Goal: Task Accomplishment & Management: Manage account settings

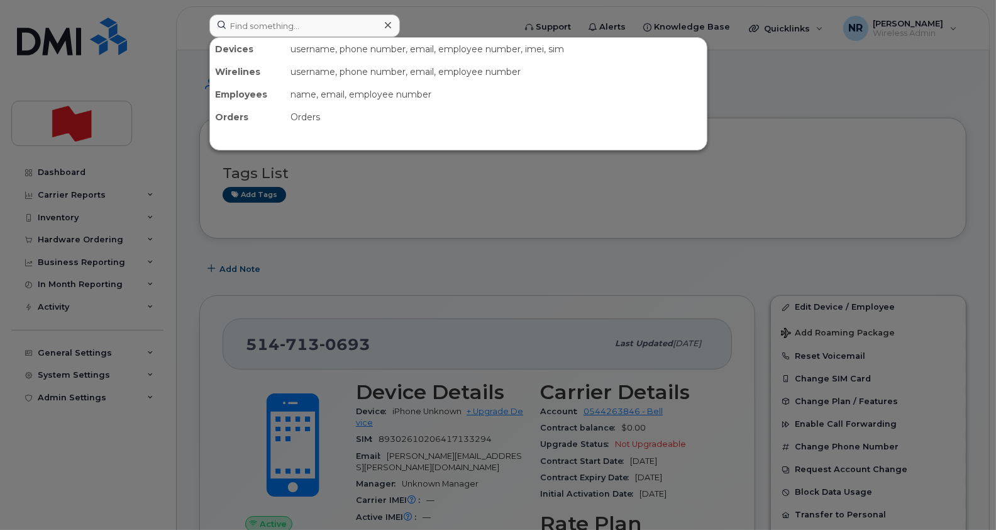
click at [261, 19] on input at bounding box center [304, 25] width 191 height 23
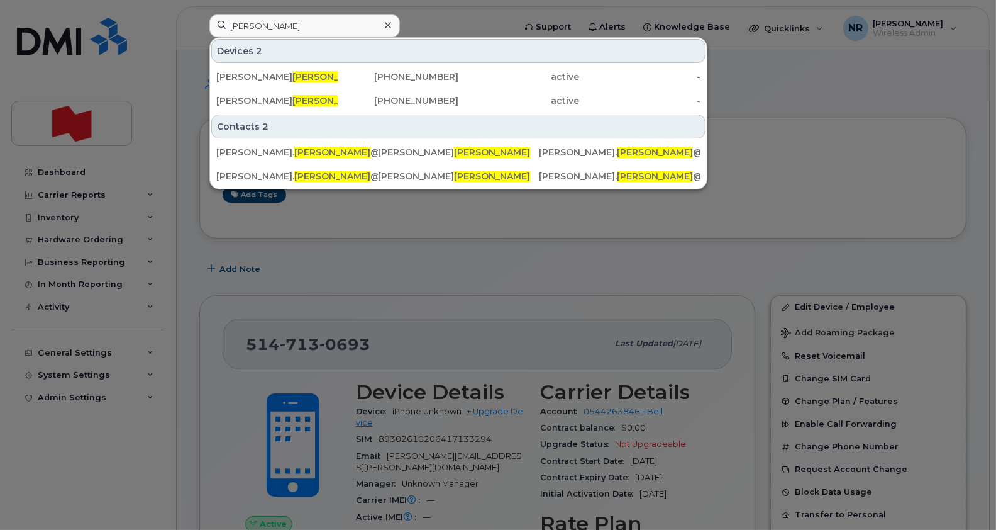
click at [794, 179] on div at bounding box center [498, 265] width 996 height 530
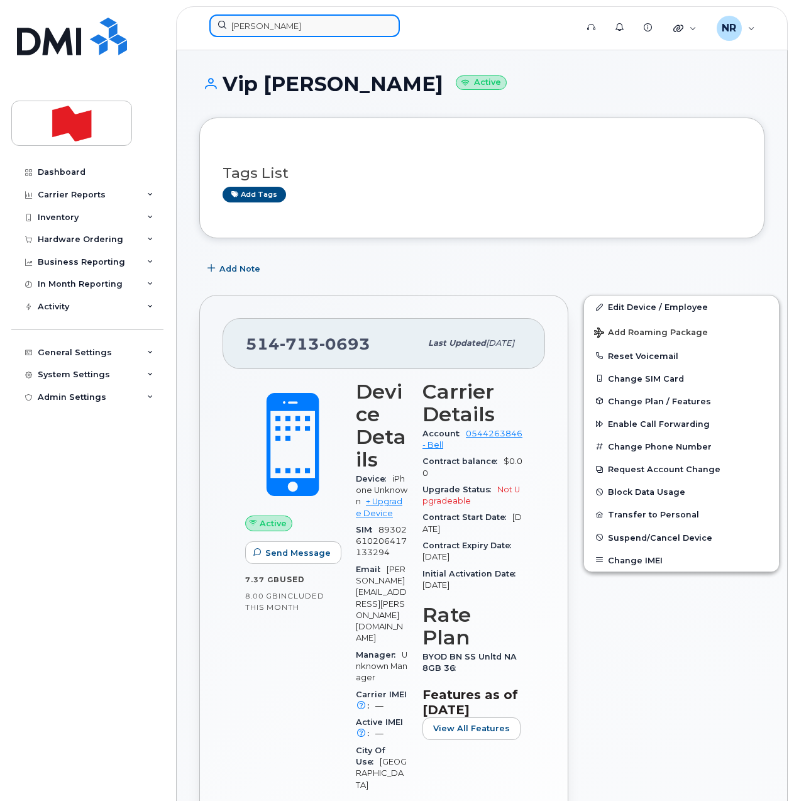
click at [262, 29] on input "Bourdon" at bounding box center [304, 25] width 191 height 23
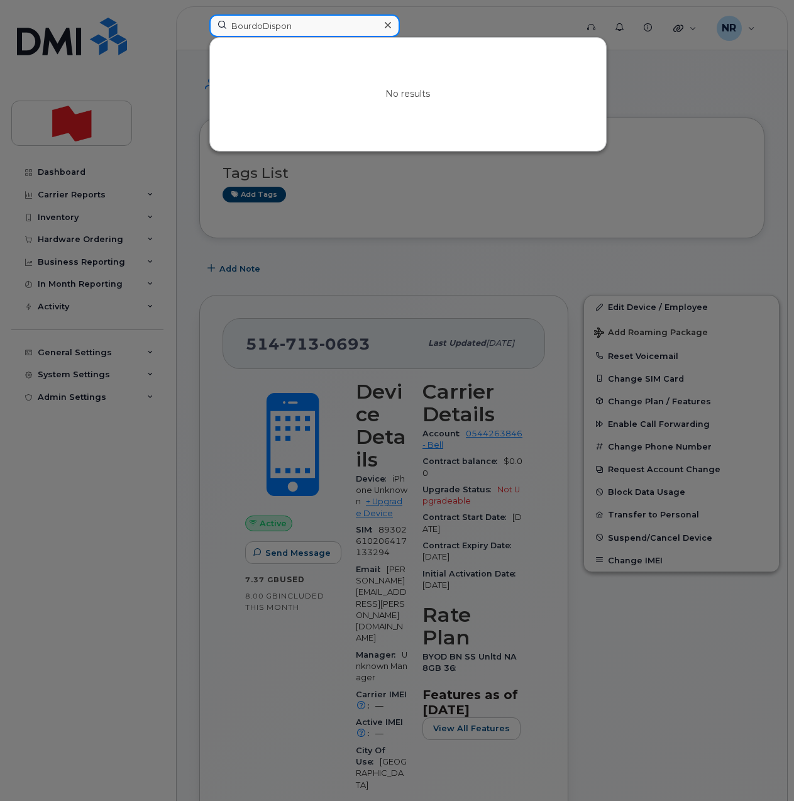
drag, startPoint x: 326, startPoint y: 32, endPoint x: 201, endPoint y: 30, distance: 125.2
click at [201, 30] on div "BourdoDispon No results" at bounding box center [388, 28] width 379 height 28
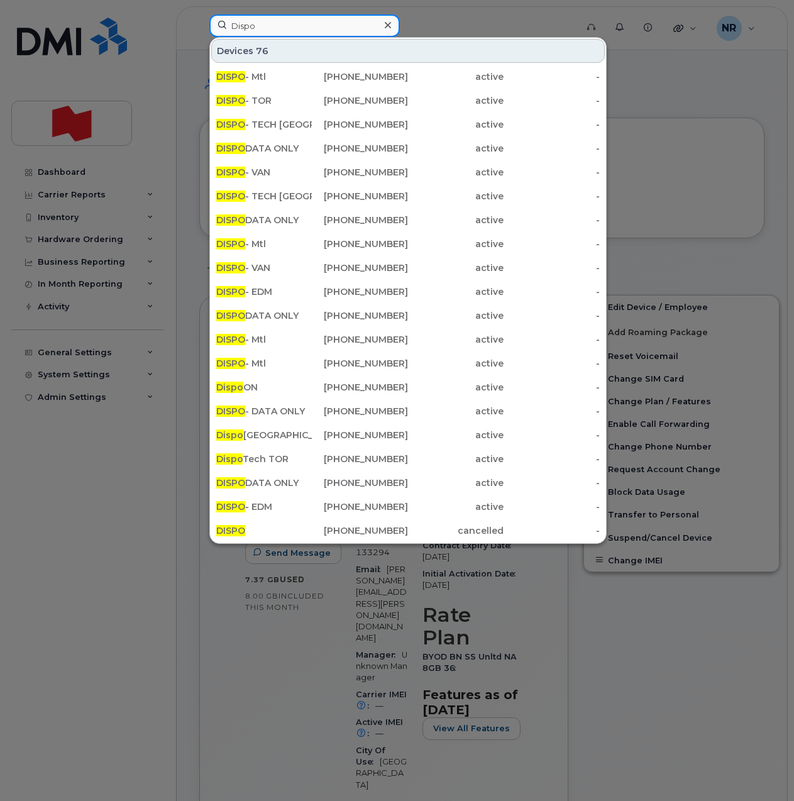
type input "Dispo"
drag, startPoint x: 226, startPoint y: 366, endPoint x: 337, endPoint y: 351, distance: 112.3
click at [226, 366] on span "DISPO" at bounding box center [230, 363] width 29 height 11
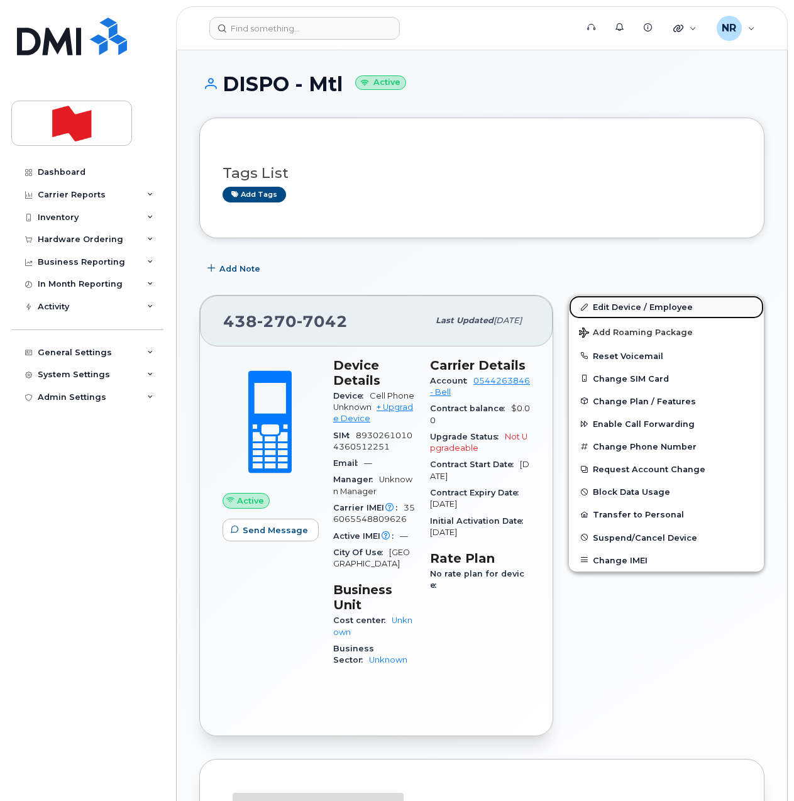
click at [623, 302] on link "Edit Device / Employee" at bounding box center [666, 307] width 195 height 23
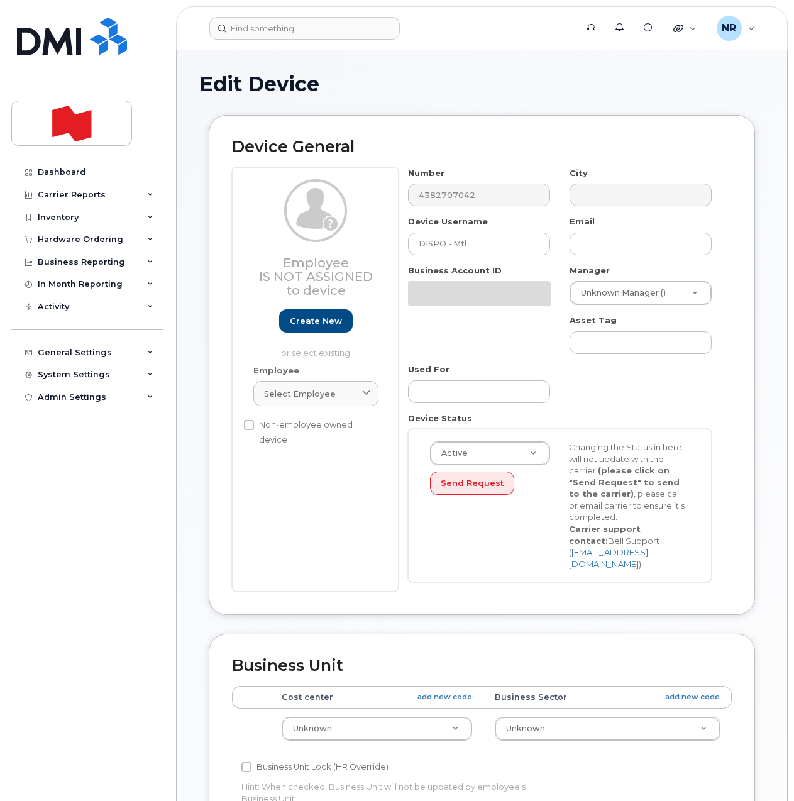
select select "22916206"
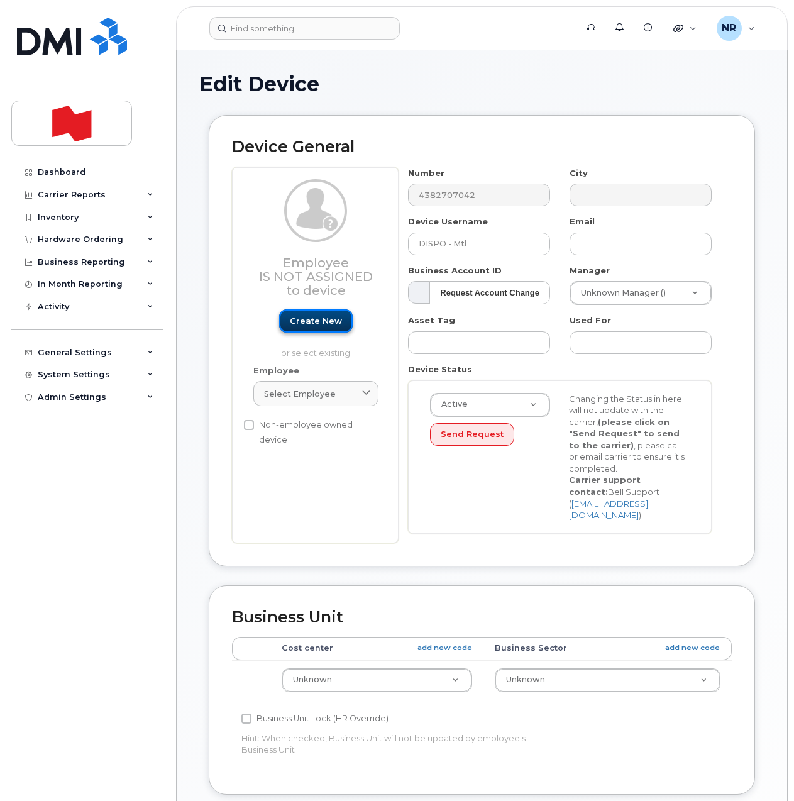
click at [330, 320] on link "Create new" at bounding box center [316, 320] width 74 height 23
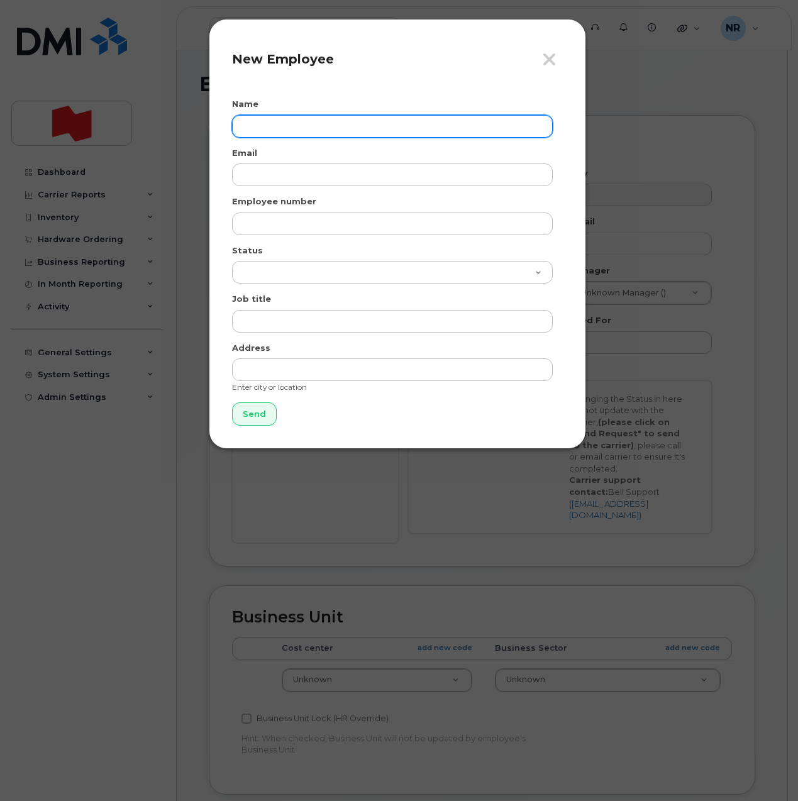
click at [330, 117] on input "text" at bounding box center [392, 126] width 321 height 23
paste input "Marianne Bourdon"
type input "Marianne Bourdon"
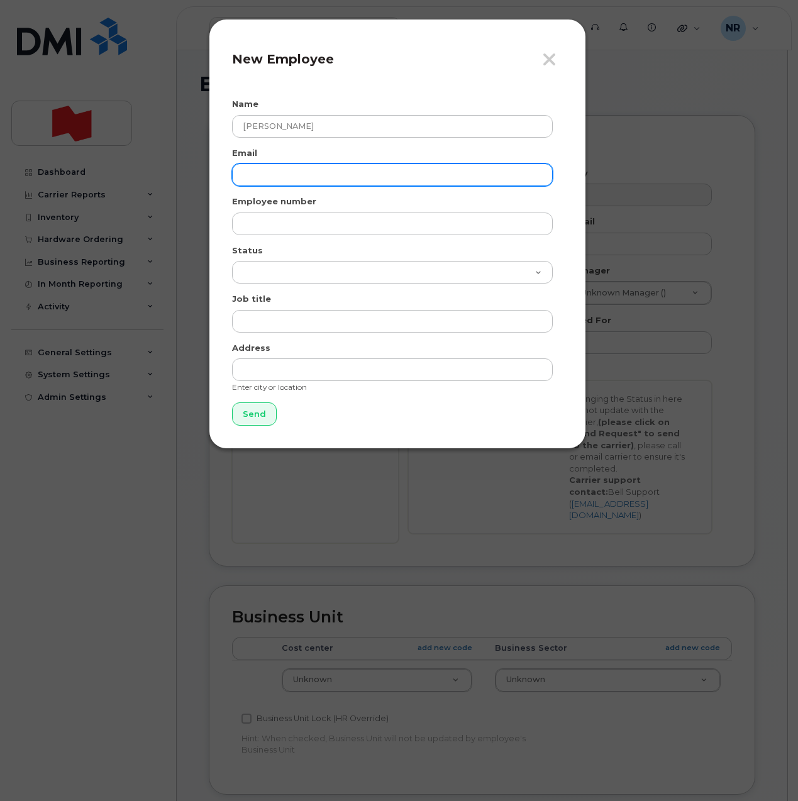
click at [287, 175] on input "email" at bounding box center [392, 175] width 321 height 23
paste input "marianne.bourdon@bnc.ca"
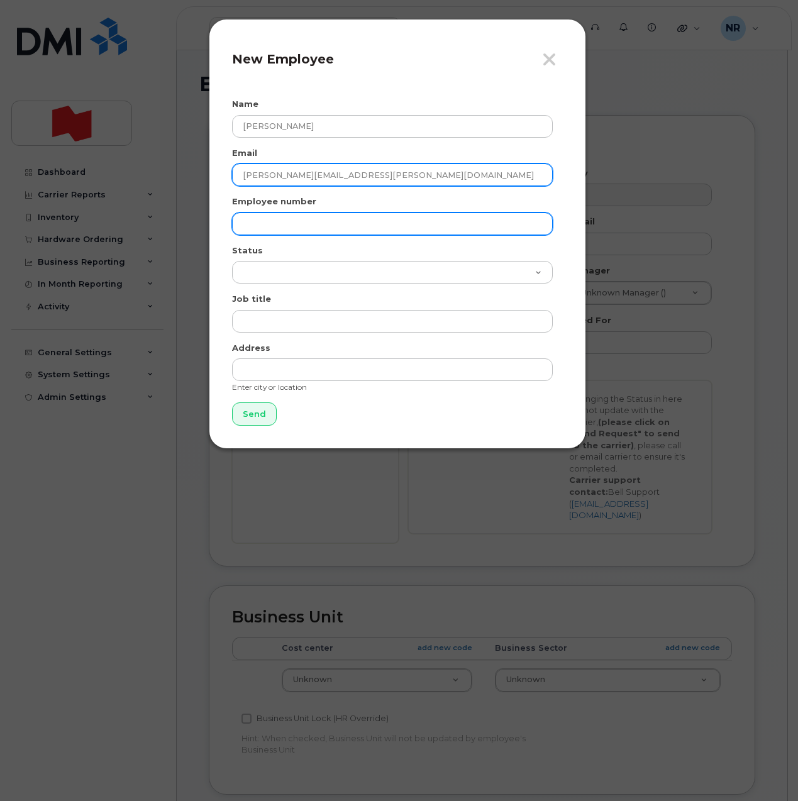
type input "marianne.bourdon@bnc.ca"
click at [275, 218] on input "text" at bounding box center [392, 224] width 321 height 23
paste input "marianne.bourdon@bnc.ca"
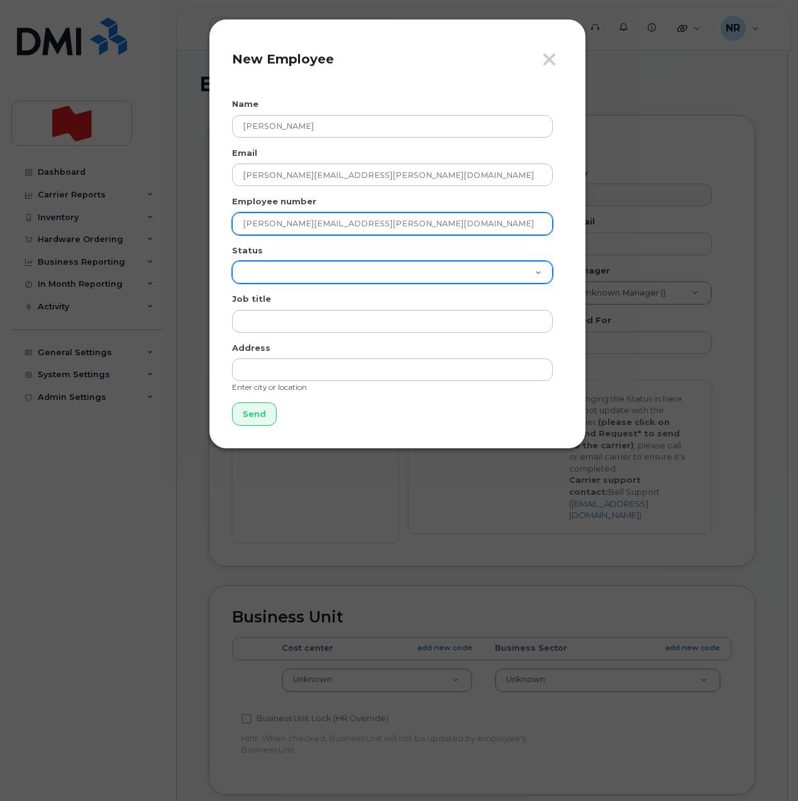
type input "marianne.bourdon@bnc.ca"
drag, startPoint x: 277, startPoint y: 269, endPoint x: 277, endPoint y: 281, distance: 12.6
click at [277, 269] on select "Active On-Leave Long Term Short Term Maternity Leave Temp Layoff Inactive" at bounding box center [392, 272] width 321 height 23
select select "active"
click at [232, 261] on select "Active On-Leave Long Term Short Term Maternity Leave Temp Layoff Inactive" at bounding box center [392, 272] width 321 height 23
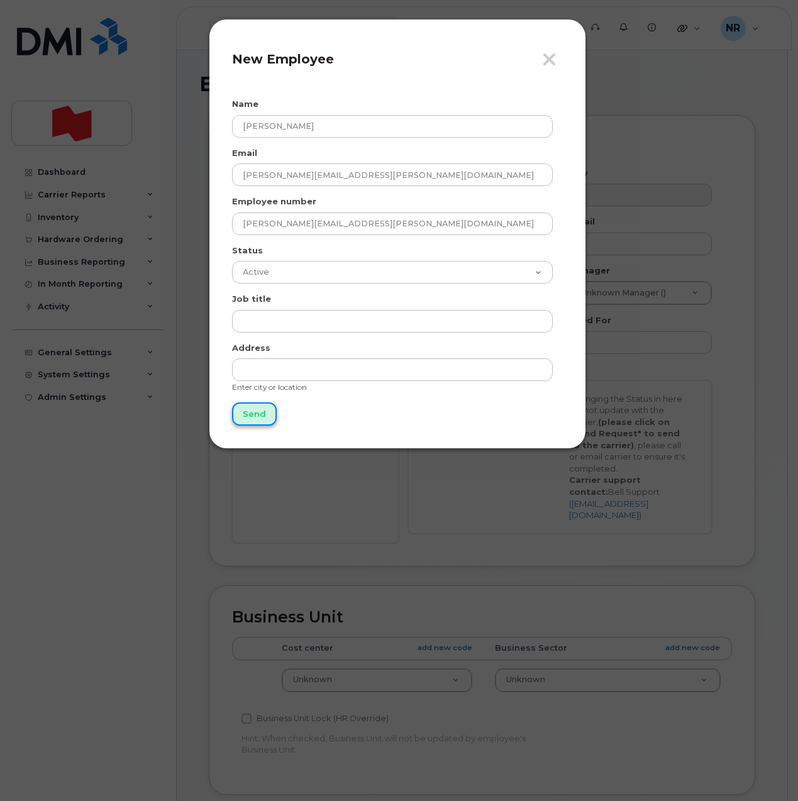
click at [249, 419] on input "Send" at bounding box center [254, 414] width 45 height 23
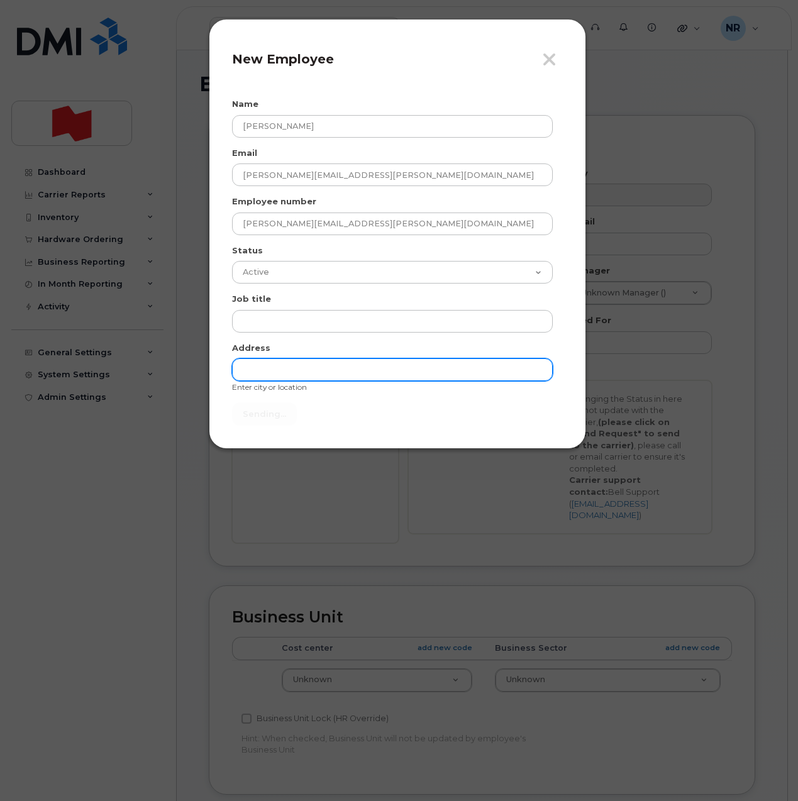
type input "Send"
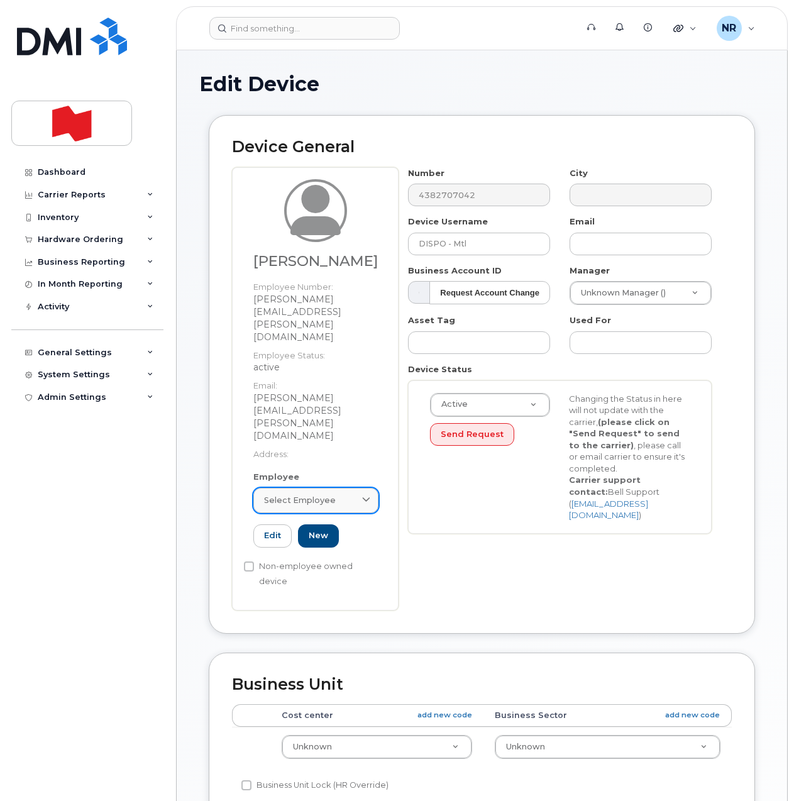
click at [282, 494] on span "Select employee" at bounding box center [300, 500] width 72 height 12
paste input "marianne.bourdon@bnc.ca"
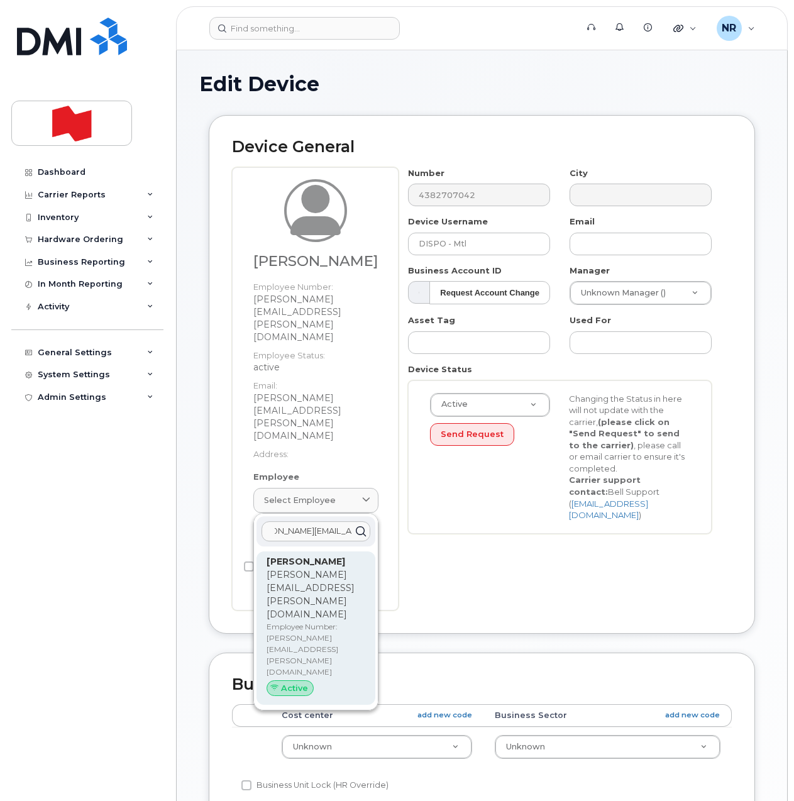
type input "marianne.bourdon@bnc.ca"
click at [289, 569] on p "marianne.bourdon@bnc.ca" at bounding box center [316, 595] width 99 height 53
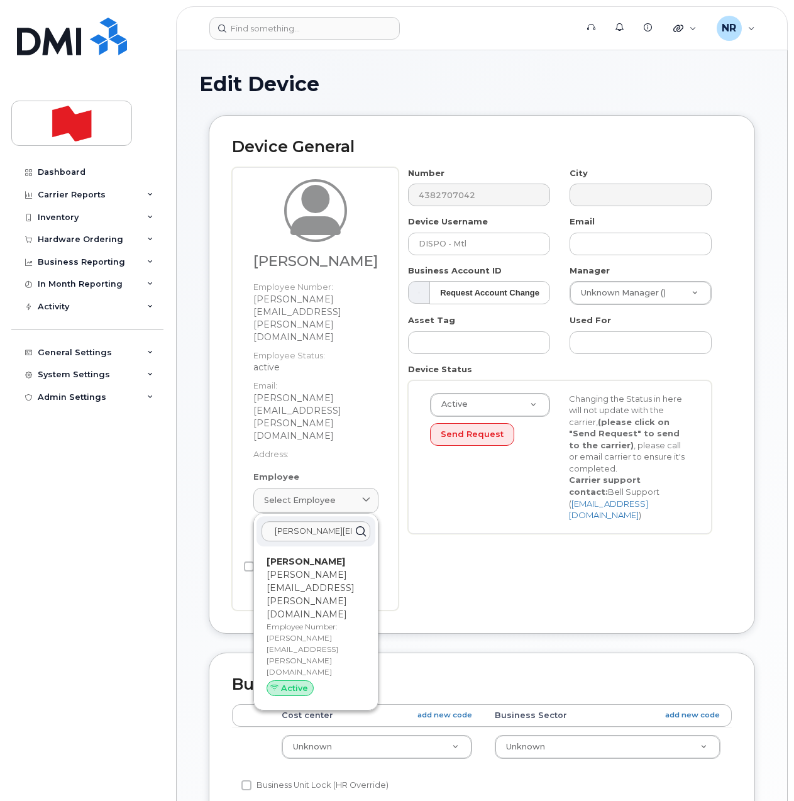
type input "marianne.bourdon@bnc.ca"
type input "Marianne Bourdon"
type input "marianne.bourdon@bnc.ca"
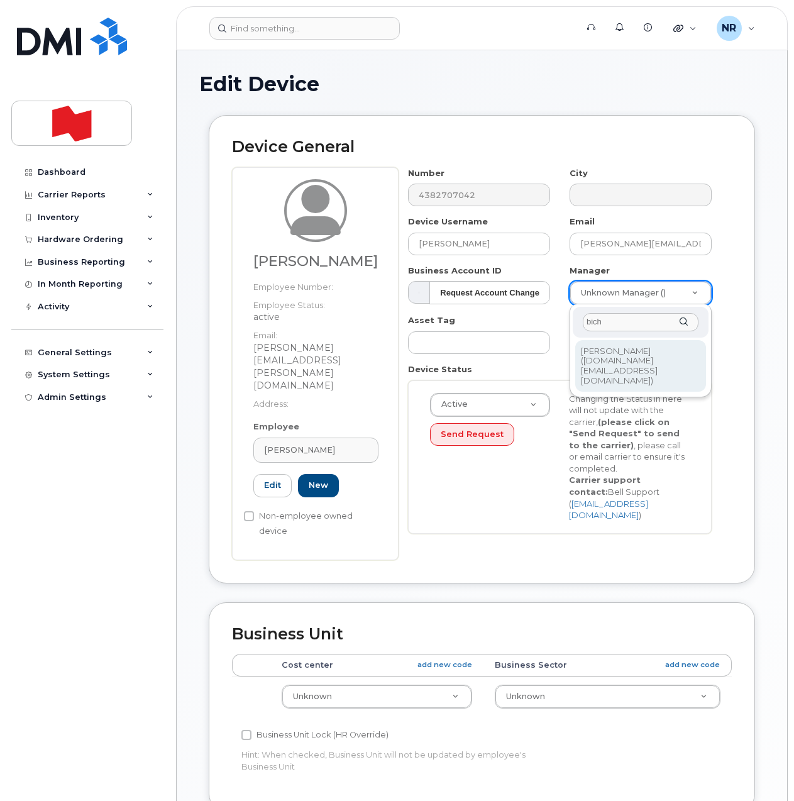
type input "bich"
type input "1920346"
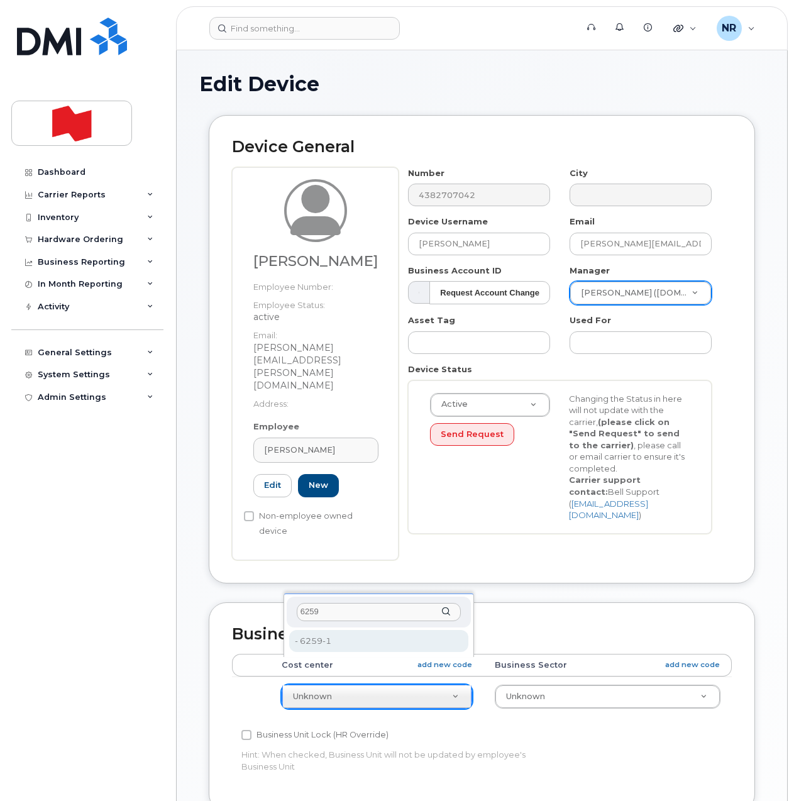
type input "6259"
type input "22916295"
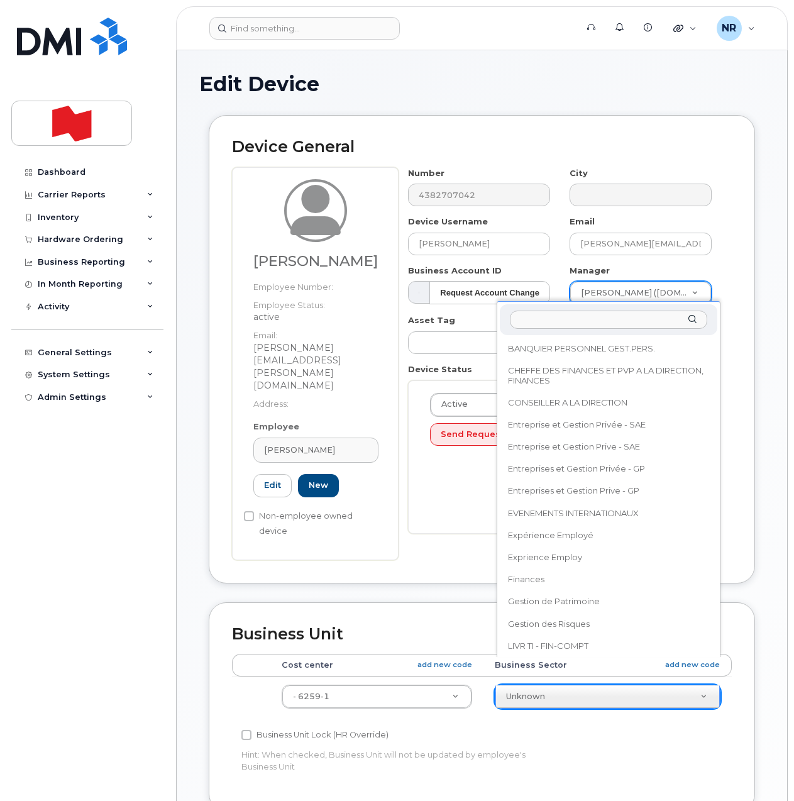
scroll to position [567, 0]
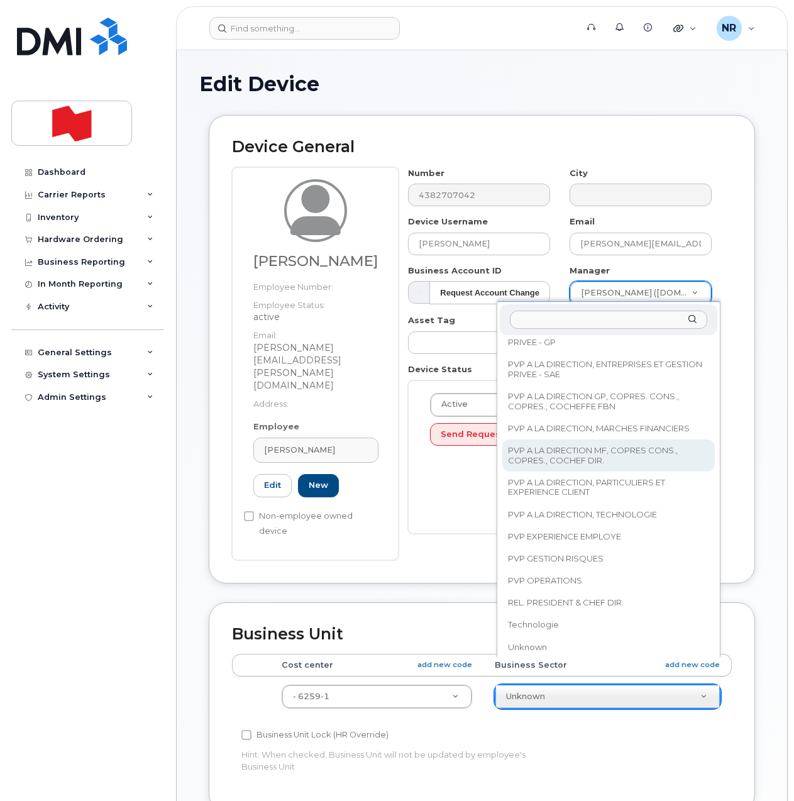
select select "25594327"
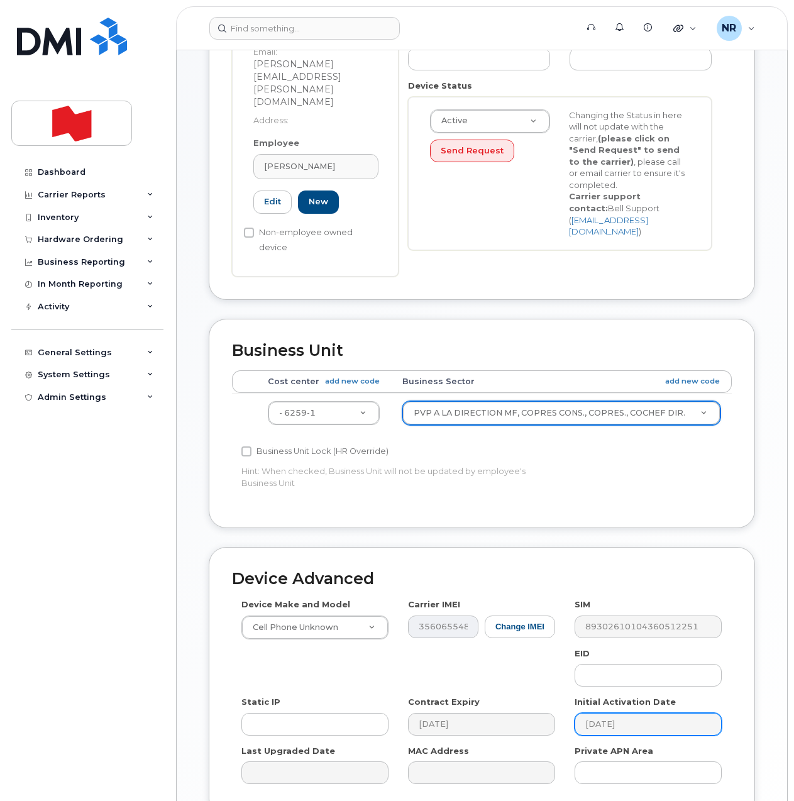
scroll to position [314, 0]
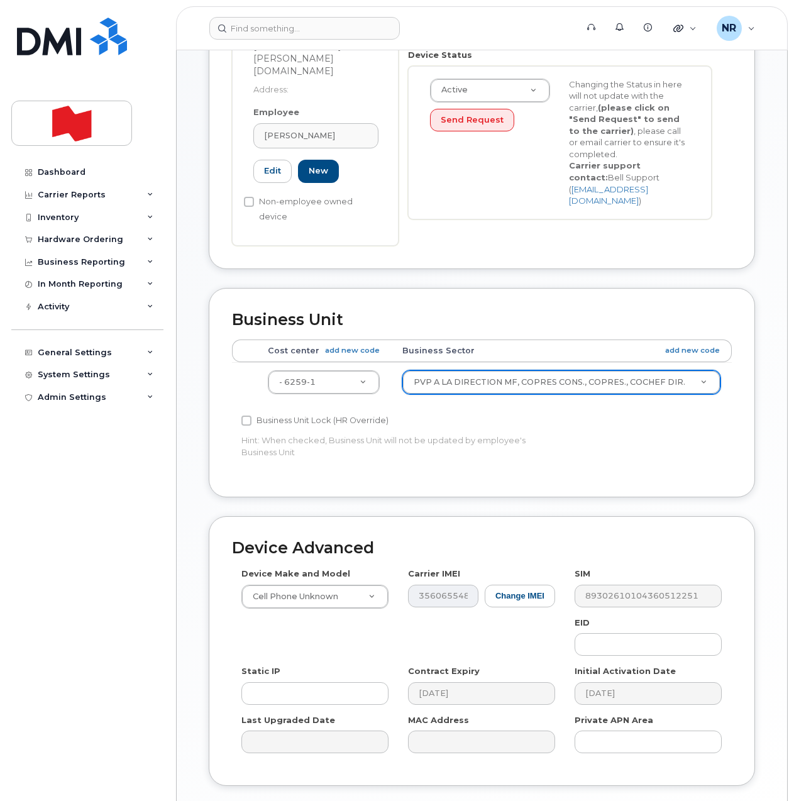
click at [687, 801] on input "Update Device" at bounding box center [701, 816] width 87 height 23
type input "Saving..."
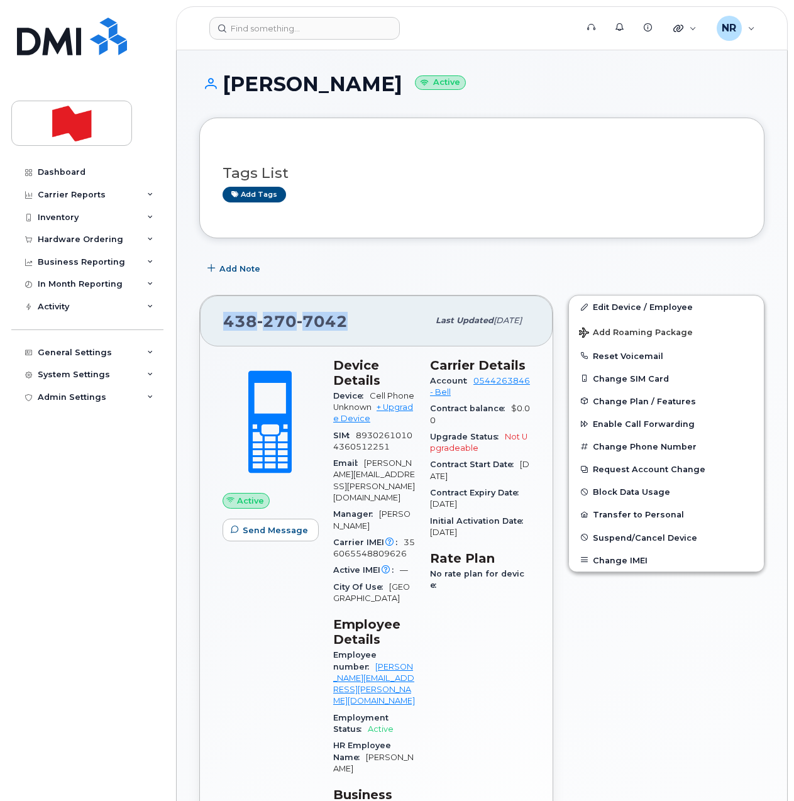
drag, startPoint x: 357, startPoint y: 321, endPoint x: 175, endPoint y: 331, distance: 182.0
click at [175, 331] on body "Support Alerts Knowledge Base Quicklinks Suspend / Cancel Device Change SIM Car…" at bounding box center [397, 748] width 794 height 1496
copy span "438 270 7042"
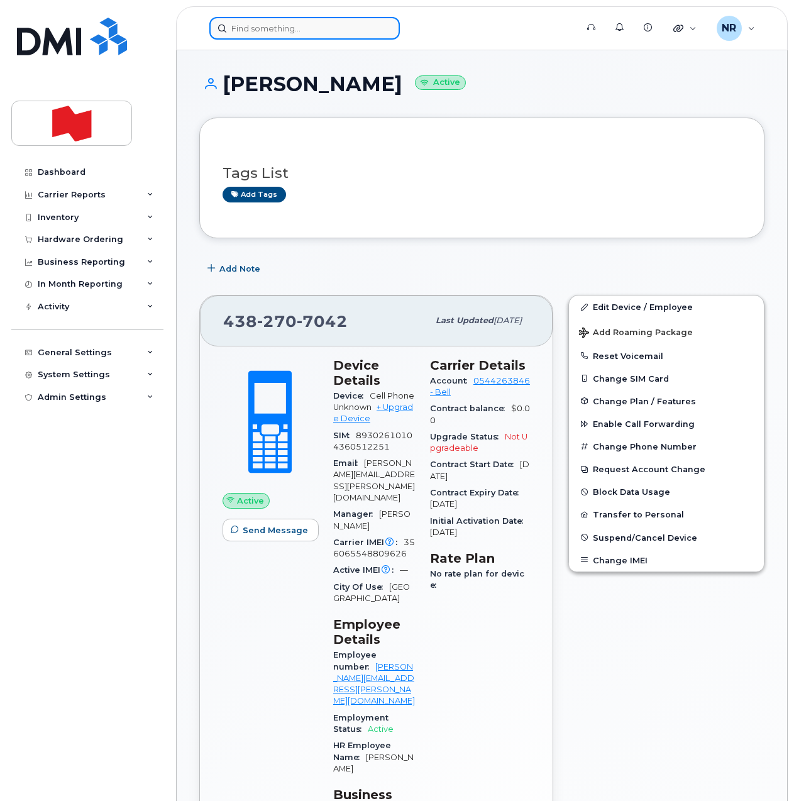
click at [249, 28] on input at bounding box center [304, 28] width 191 height 23
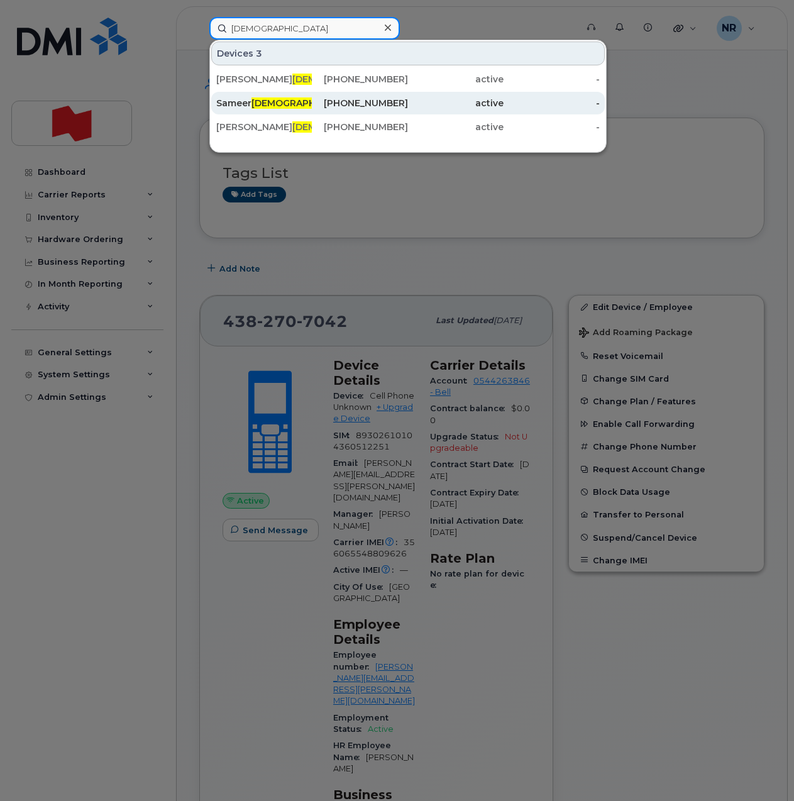
type input "jain"
click at [242, 103] on div "Sameer Jain" at bounding box center [264, 103] width 96 height 13
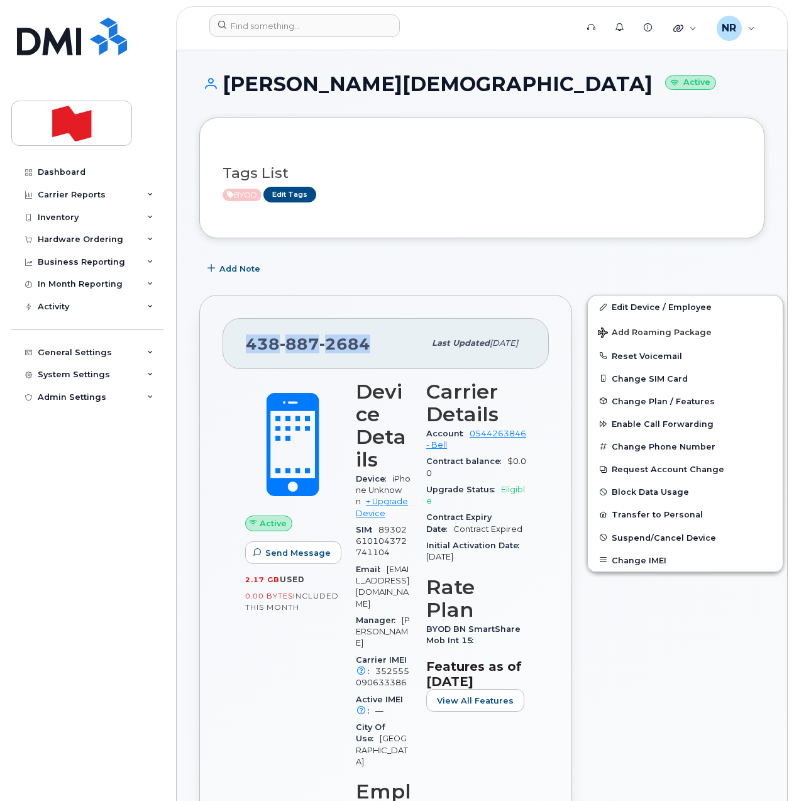
drag, startPoint x: 373, startPoint y: 339, endPoint x: 232, endPoint y: 350, distance: 141.3
click at [232, 350] on div "[PHONE_NUMBER] Last updated [DATE]" at bounding box center [386, 343] width 326 height 50
copy span "[PHONE_NUMBER]"
click at [260, 22] on input at bounding box center [304, 25] width 191 height 23
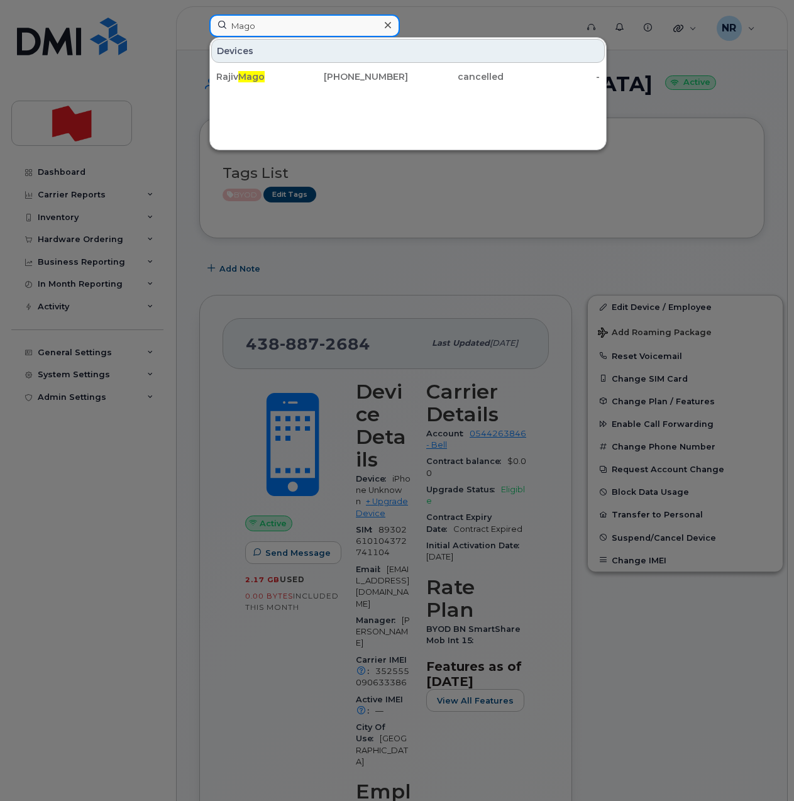
drag, startPoint x: 291, startPoint y: 23, endPoint x: 215, endPoint y: 23, distance: 76.1
click at [215, 23] on input "Mago" at bounding box center [304, 25] width 191 height 23
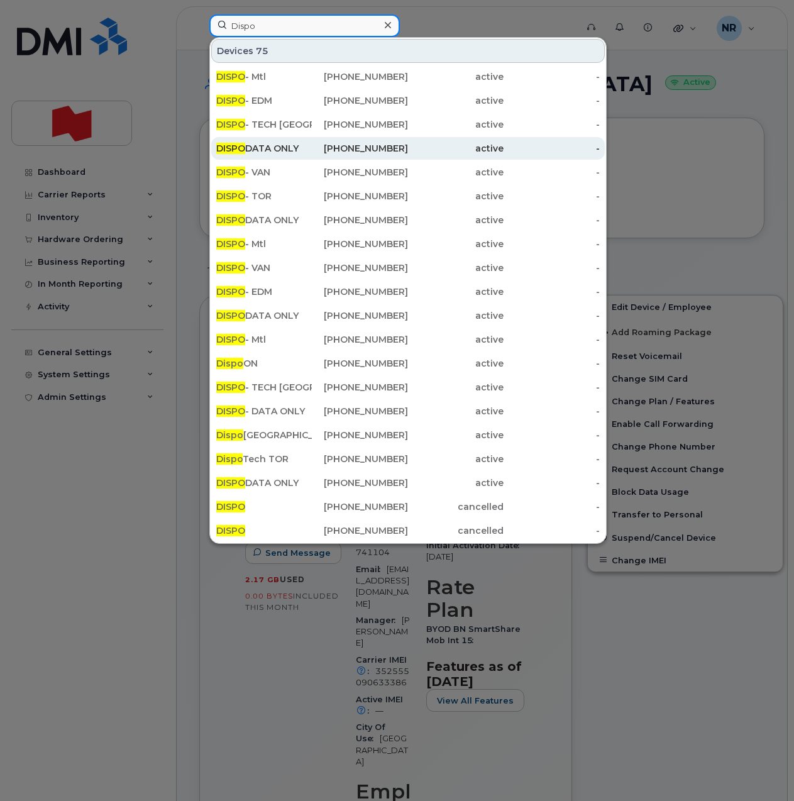
type input "Dispo"
click at [274, 144] on div "DISPO DATA ONLY" at bounding box center [264, 148] width 96 height 13
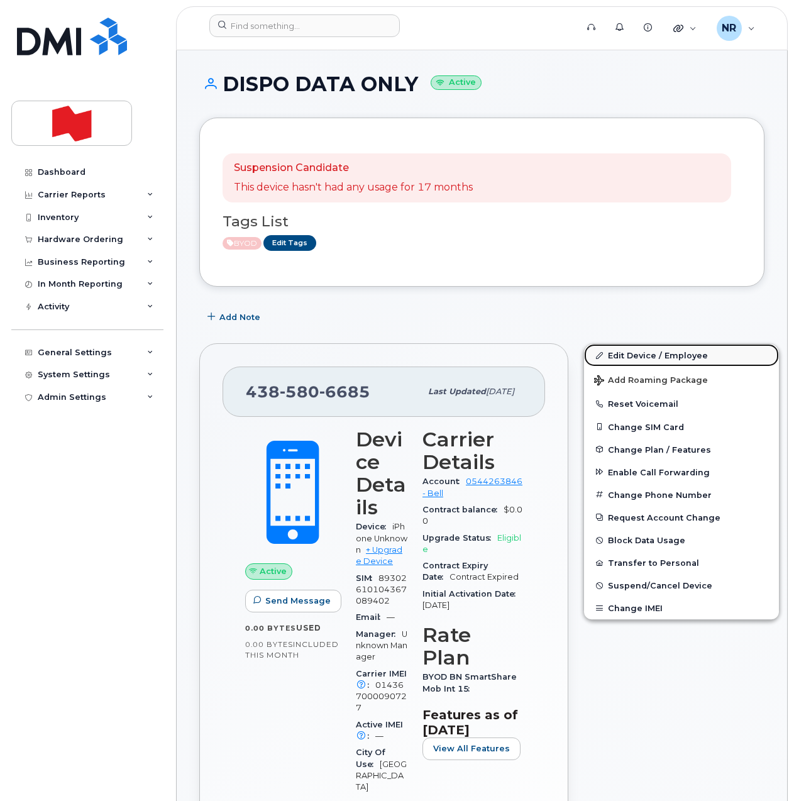
click at [630, 353] on link "Edit Device / Employee" at bounding box center [681, 355] width 195 height 23
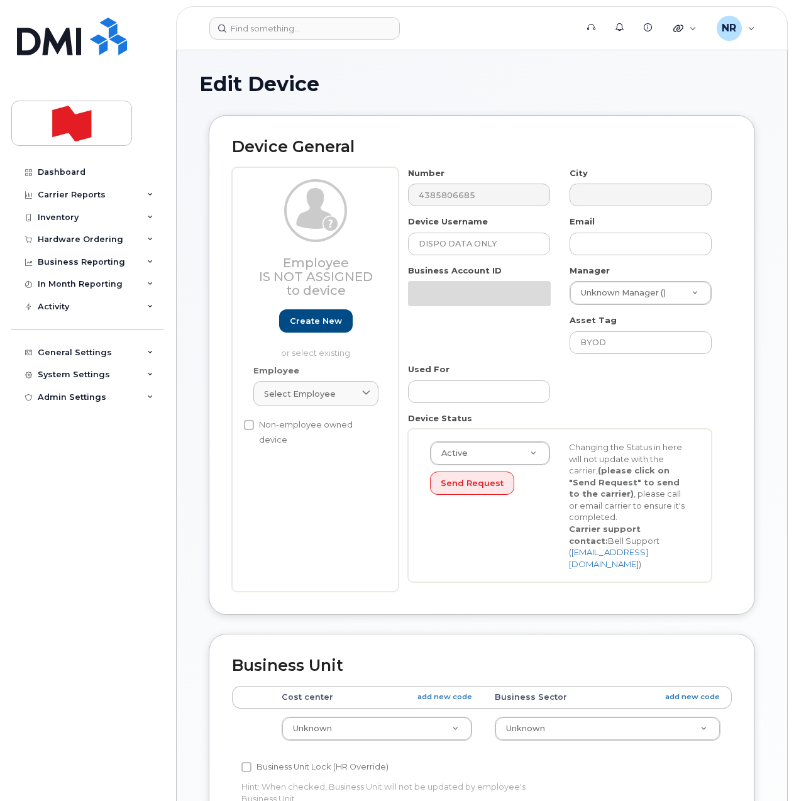
select select "22916206"
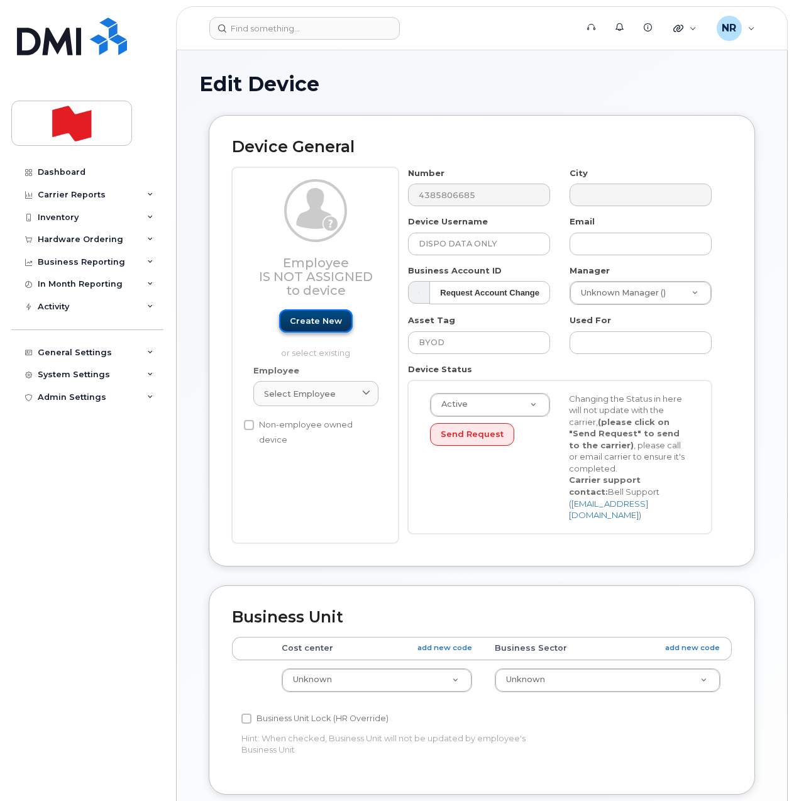
click at [313, 321] on link "Create new" at bounding box center [316, 320] width 74 height 23
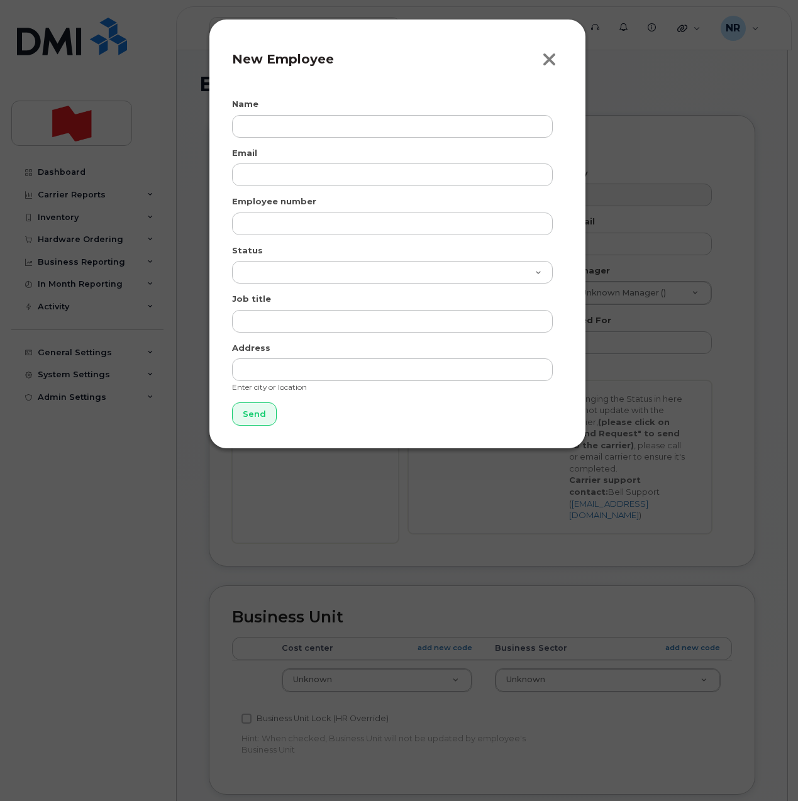
click at [548, 57] on icon "button" at bounding box center [549, 59] width 14 height 19
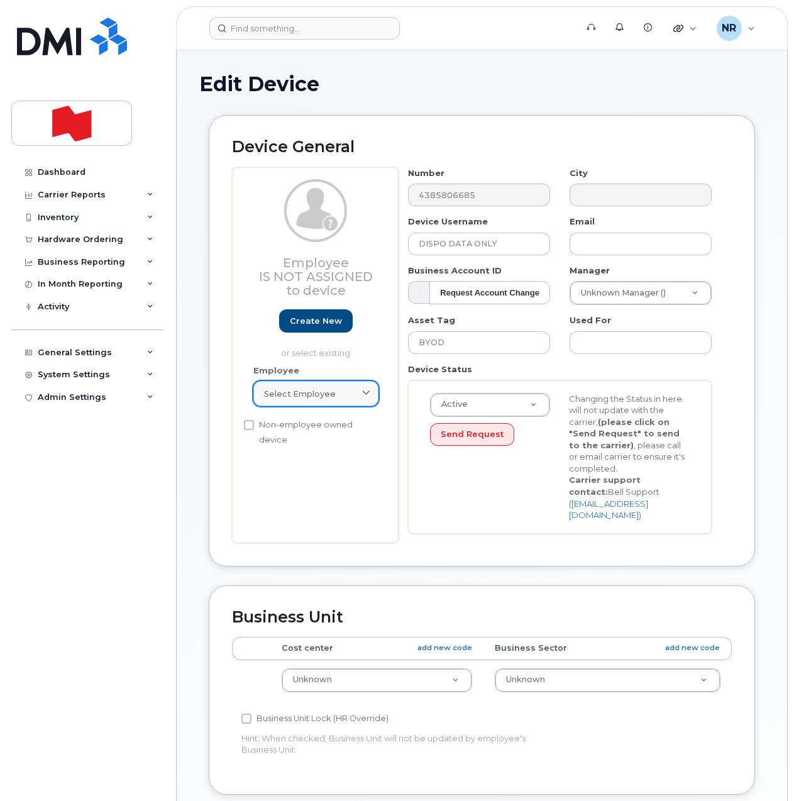
click at [287, 391] on span "Select employee" at bounding box center [300, 394] width 72 height 12
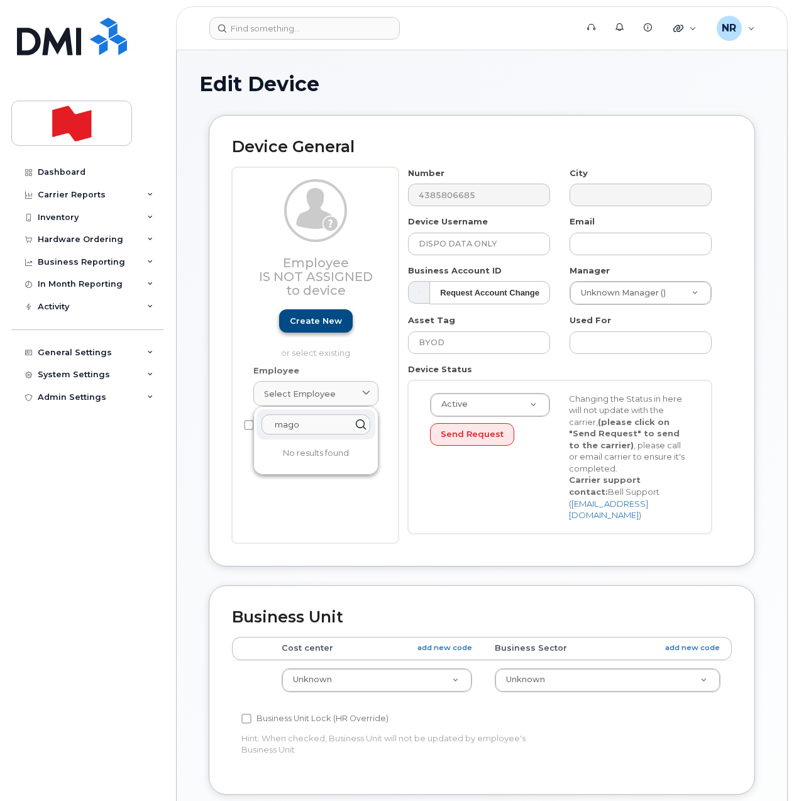
type input "mago"
click at [321, 316] on link "Create new" at bounding box center [316, 320] width 74 height 23
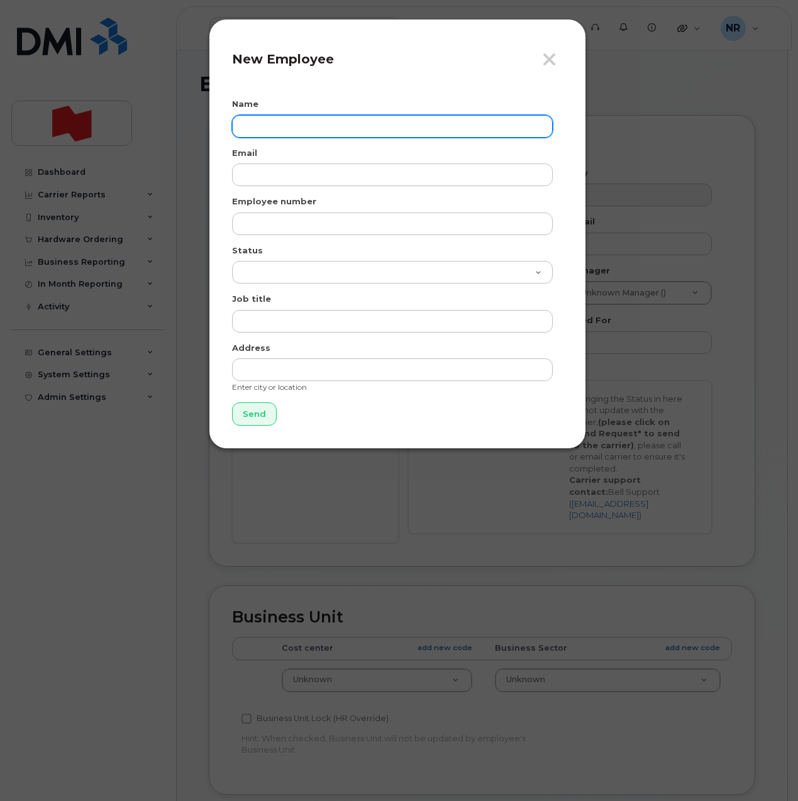
click at [274, 120] on input "text" at bounding box center [392, 126] width 321 height 23
type input "[PERSON_NAME]"
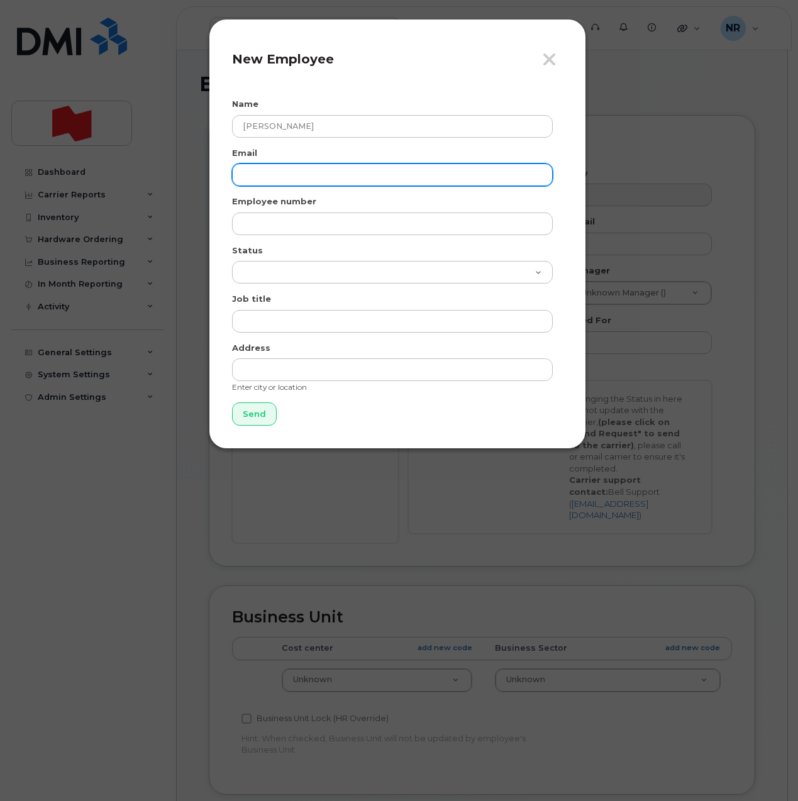
click at [269, 174] on input "email" at bounding box center [392, 175] width 321 height 23
paste input "[EMAIL_ADDRESS][DOMAIN_NAME]"
type input "[EMAIL_ADDRESS][DOMAIN_NAME]"
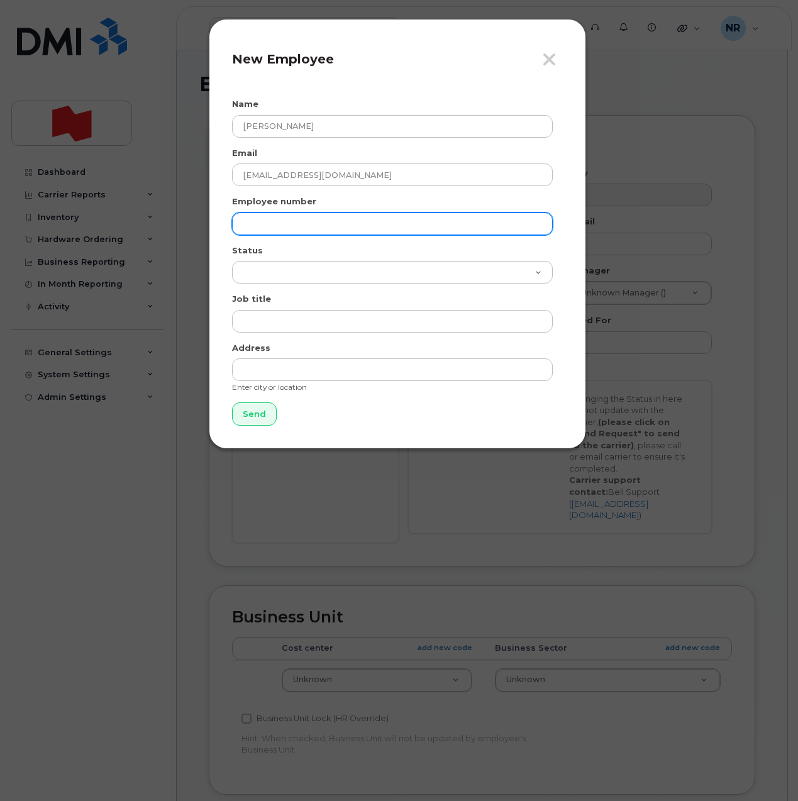
click at [289, 225] on input "text" at bounding box center [392, 224] width 321 height 23
paste input "[EMAIL_ADDRESS][DOMAIN_NAME]"
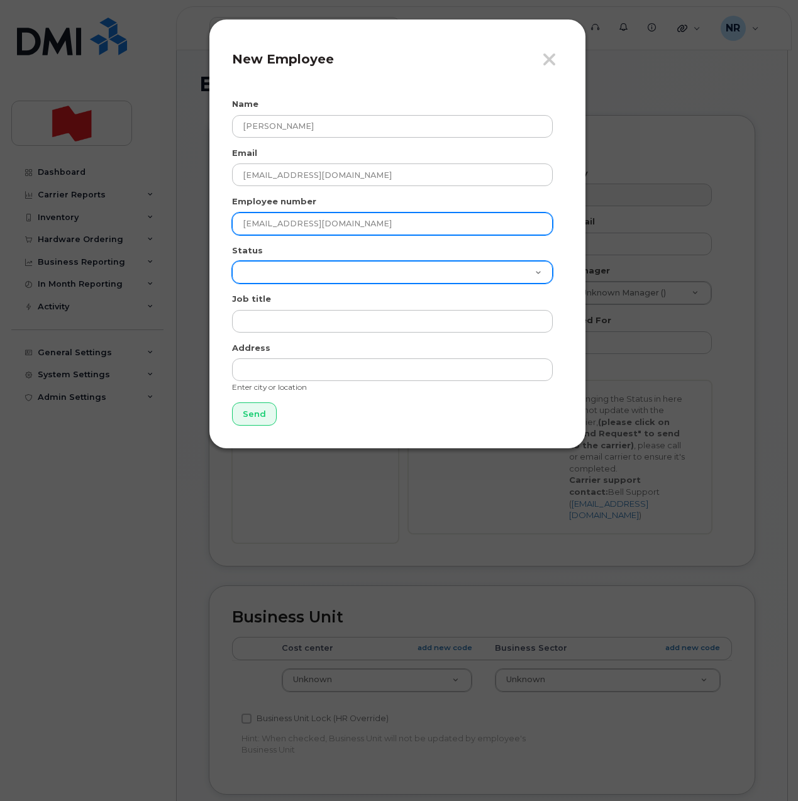
type input "[EMAIL_ADDRESS][DOMAIN_NAME]"
click at [266, 270] on select "Active On-Leave Long Term Short Term Maternity Leave Temp Layoff Inactive" at bounding box center [392, 272] width 321 height 23
select select "active"
click at [232, 261] on select "Active On-Leave Long Term Short Term Maternity Leave Temp Layoff Inactive" at bounding box center [392, 272] width 321 height 23
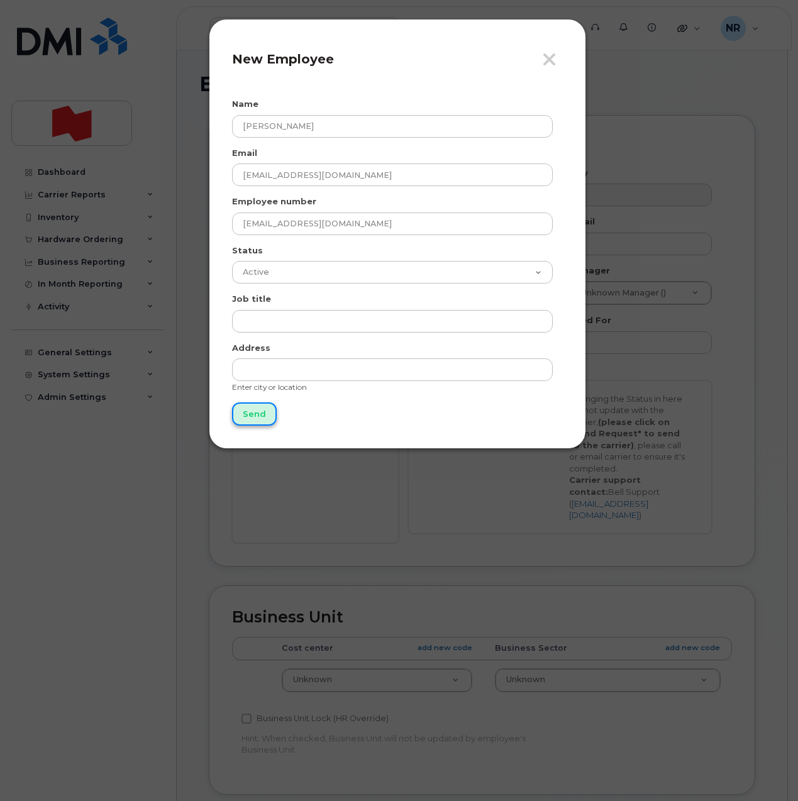
click at [257, 412] on input "Send" at bounding box center [254, 414] width 45 height 23
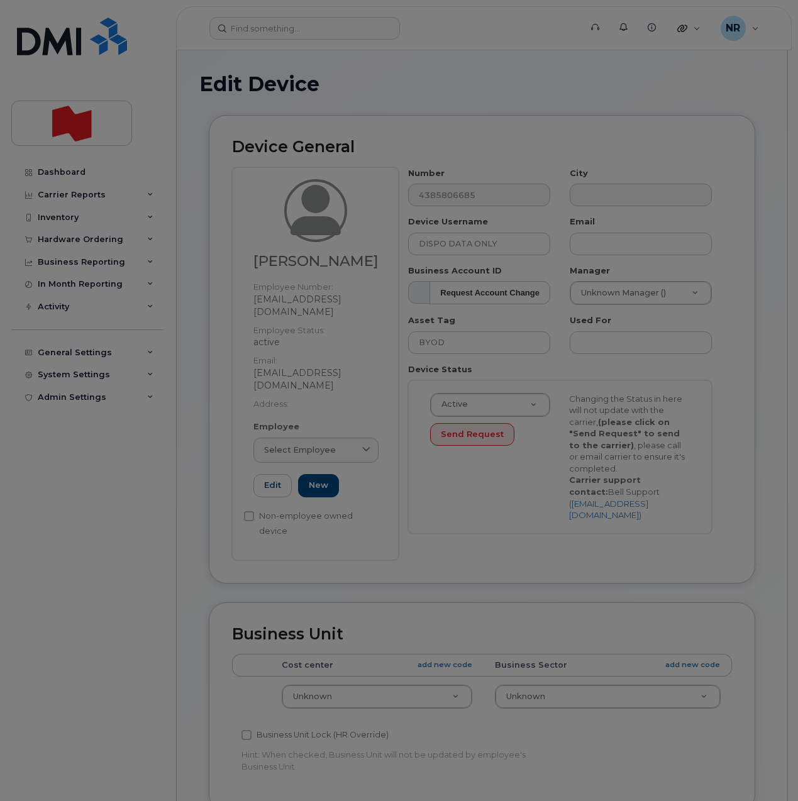
type input "Send"
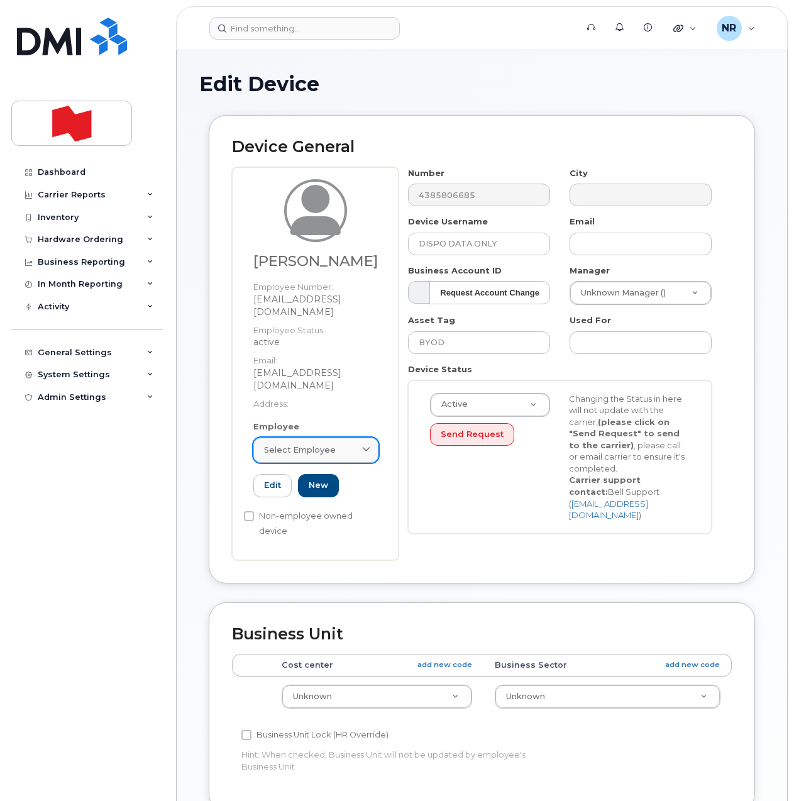
click at [296, 444] on span "Select employee" at bounding box center [300, 450] width 72 height 12
paste input "[EMAIL_ADDRESS][DOMAIN_NAME]"
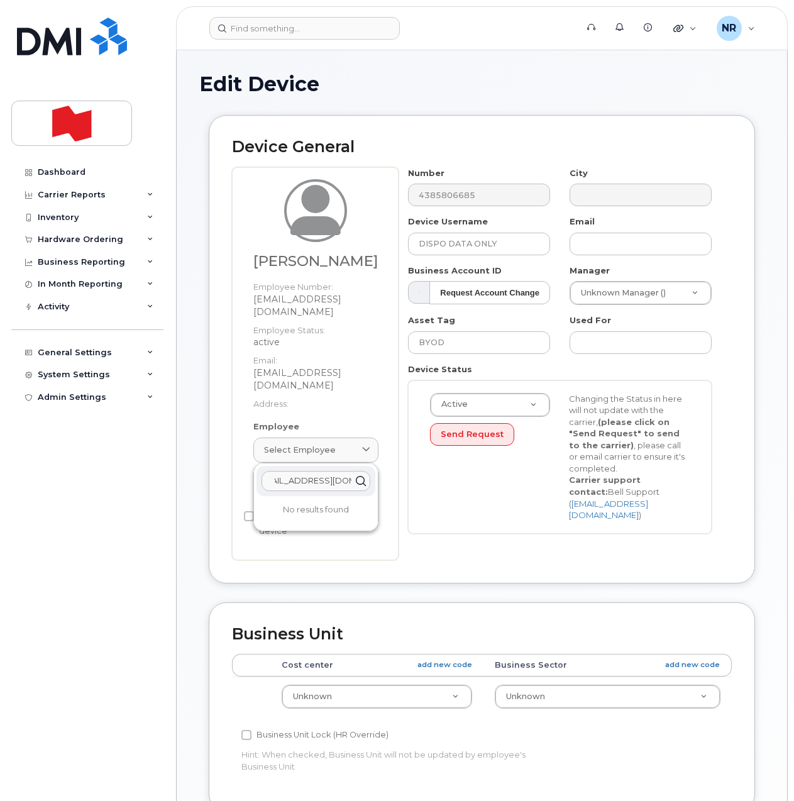
type input "magorajiv.mago@nbc.ca"
click at [304, 504] on p "No results found" at bounding box center [316, 509] width 119 height 11
drag, startPoint x: 265, startPoint y: 455, endPoint x: 443, endPoint y: 447, distance: 178.2
click at [443, 447] on div "Mago Rajiv Employee Number: rajiv.mago@nbc.ca Employee Status: active Email: ra…" at bounding box center [482, 363] width 500 height 393
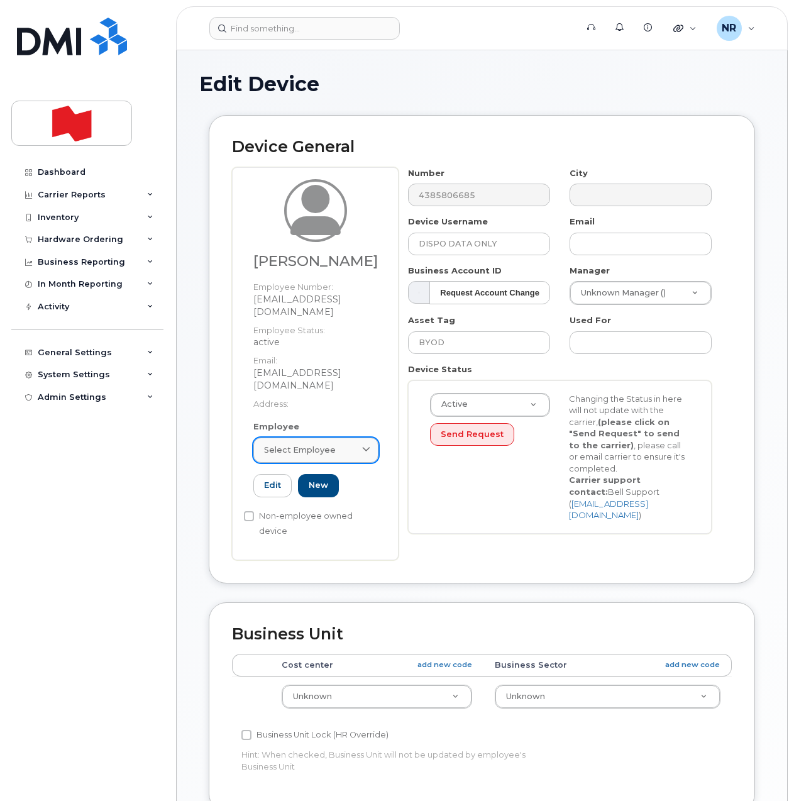
click at [312, 438] on link "Select employee" at bounding box center [315, 450] width 125 height 25
paste input "[EMAIL_ADDRESS][DOMAIN_NAME]"
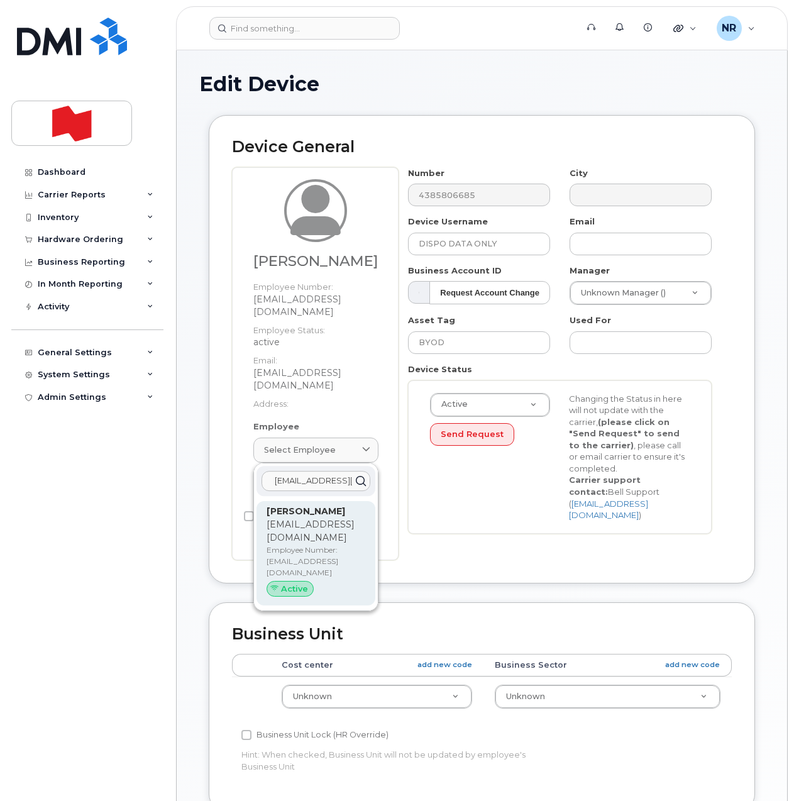
type input "[EMAIL_ADDRESS][DOMAIN_NAME]"
click at [319, 518] on p "[EMAIL_ADDRESS][DOMAIN_NAME]" at bounding box center [316, 531] width 99 height 26
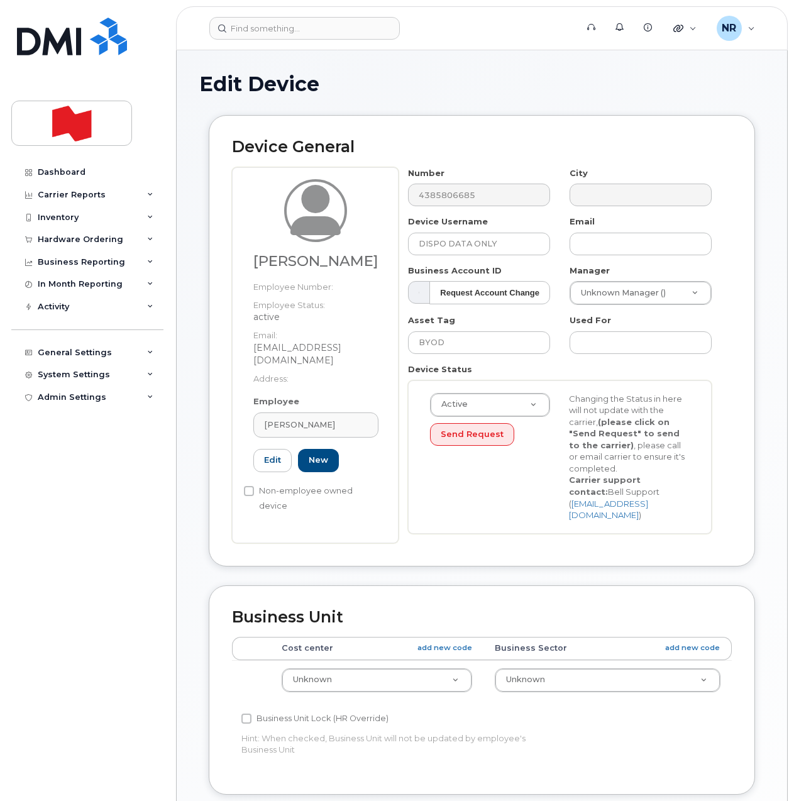
type input "[EMAIL_ADDRESS][DOMAIN_NAME]"
type input "[PERSON_NAME]"
type input "[EMAIL_ADDRESS][DOMAIN_NAME]"
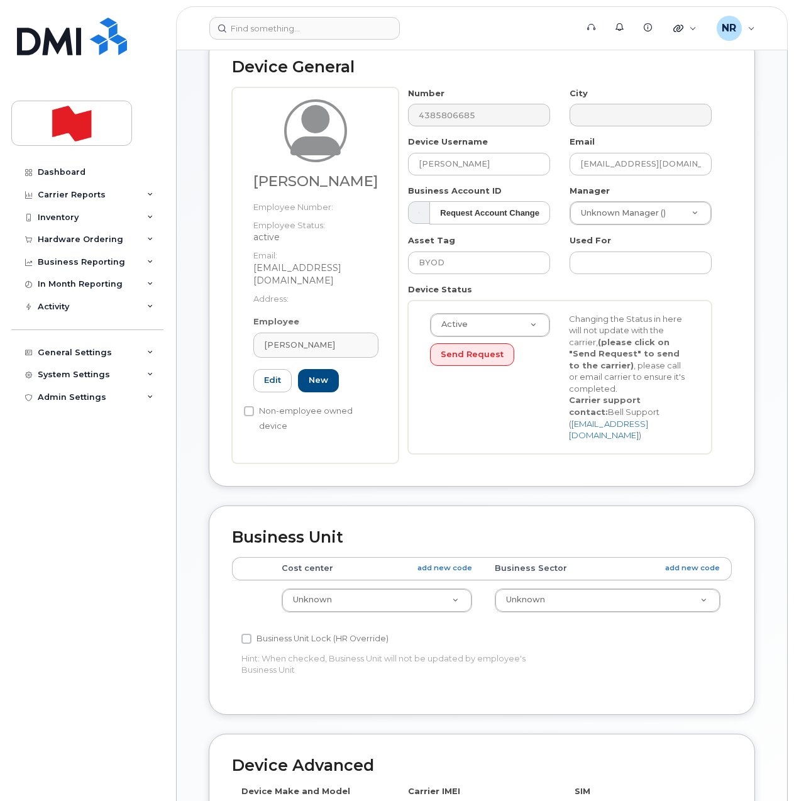
scroll to position [376, 0]
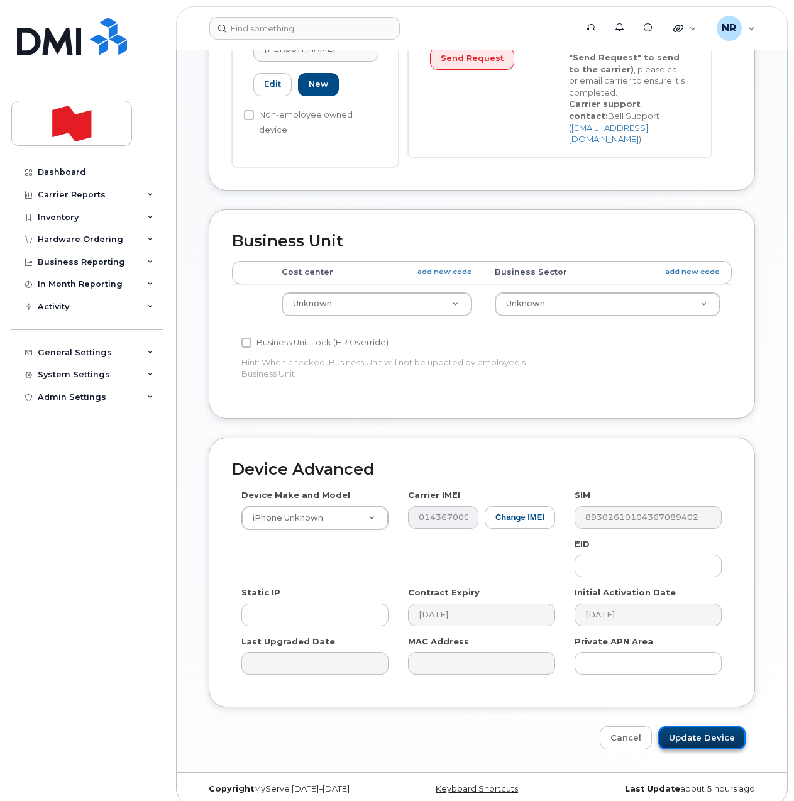
click at [706, 726] on input "Update Device" at bounding box center [701, 737] width 87 height 23
type input "Saving..."
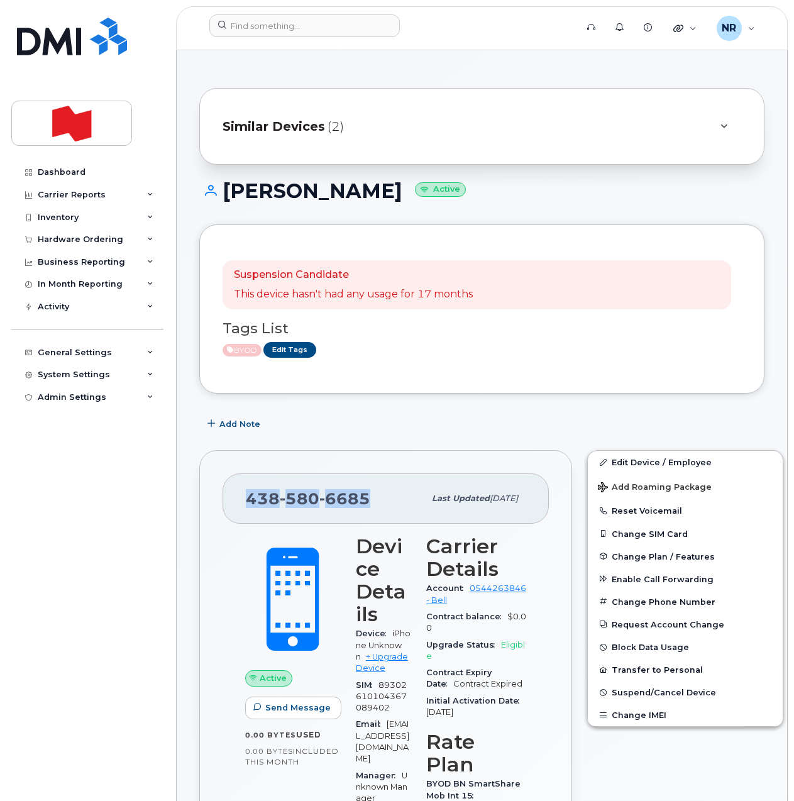
drag, startPoint x: 373, startPoint y: 501, endPoint x: 207, endPoint y: 506, distance: 166.1
